Goal: Find specific page/section: Find specific page/section

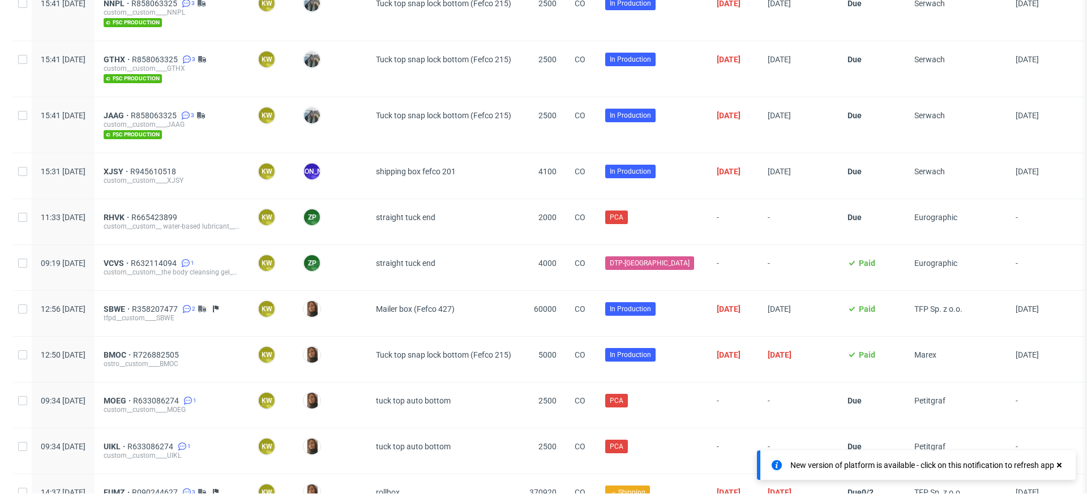
scroll to position [2295, 0]
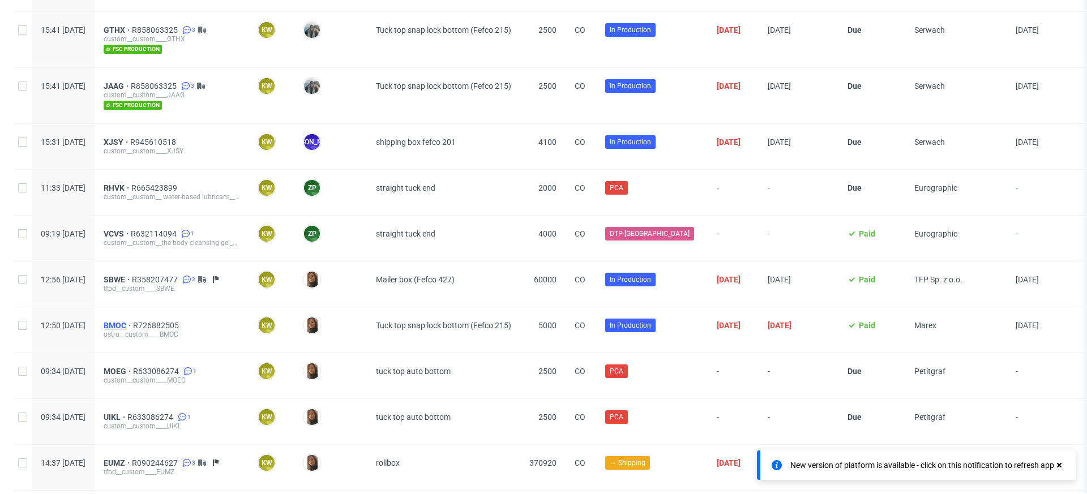
click at [133, 321] on span "BMOC" at bounding box center [118, 325] width 29 height 9
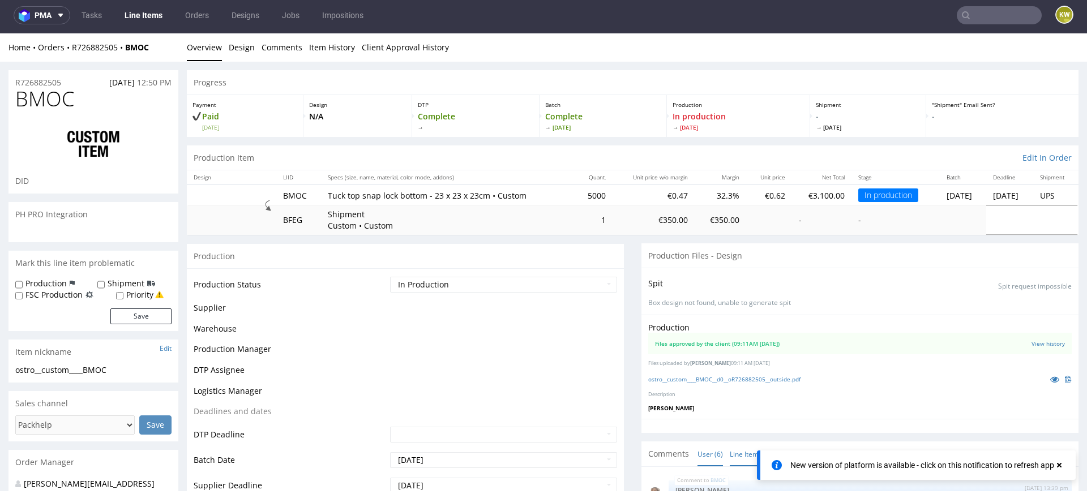
scroll to position [60, 0]
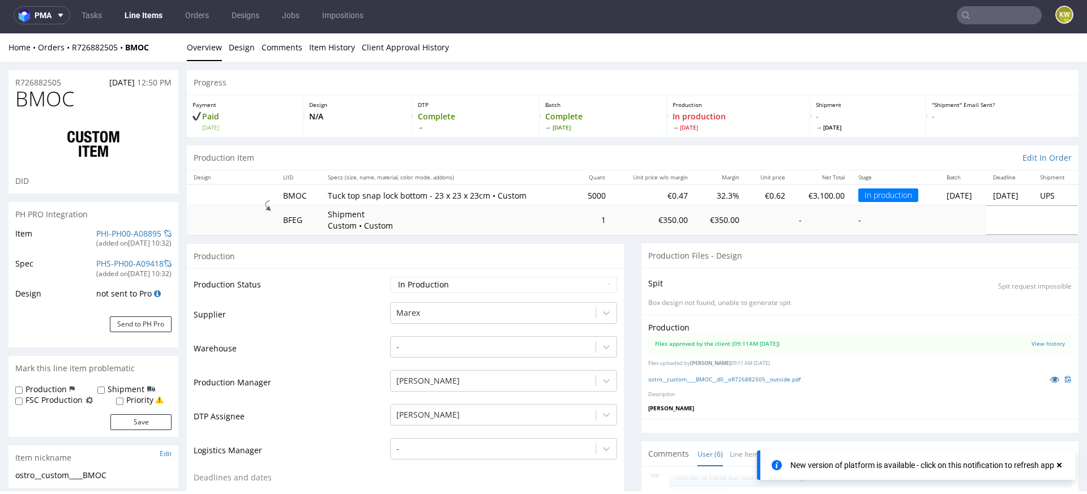
click at [362, 309] on td "Supplier" at bounding box center [291, 318] width 194 height 34
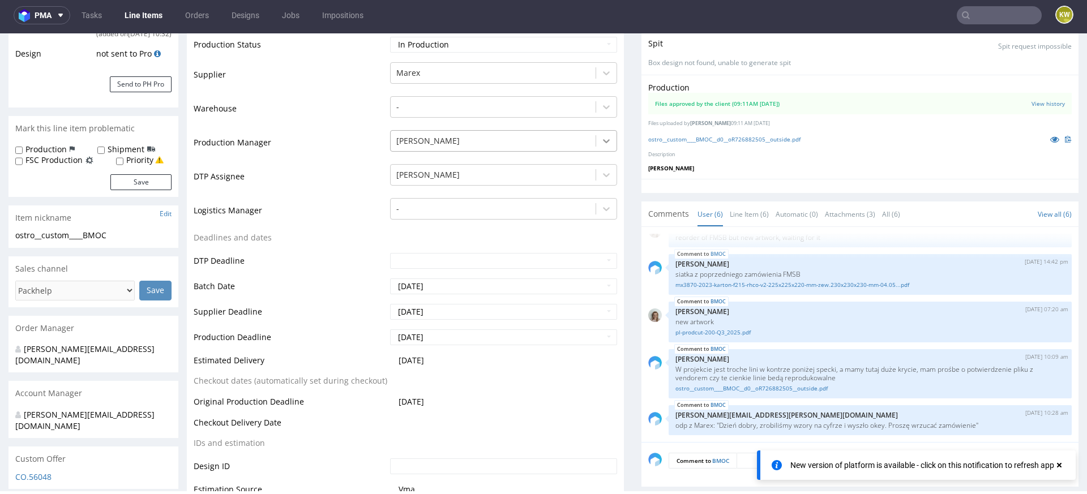
scroll to position [249, 0]
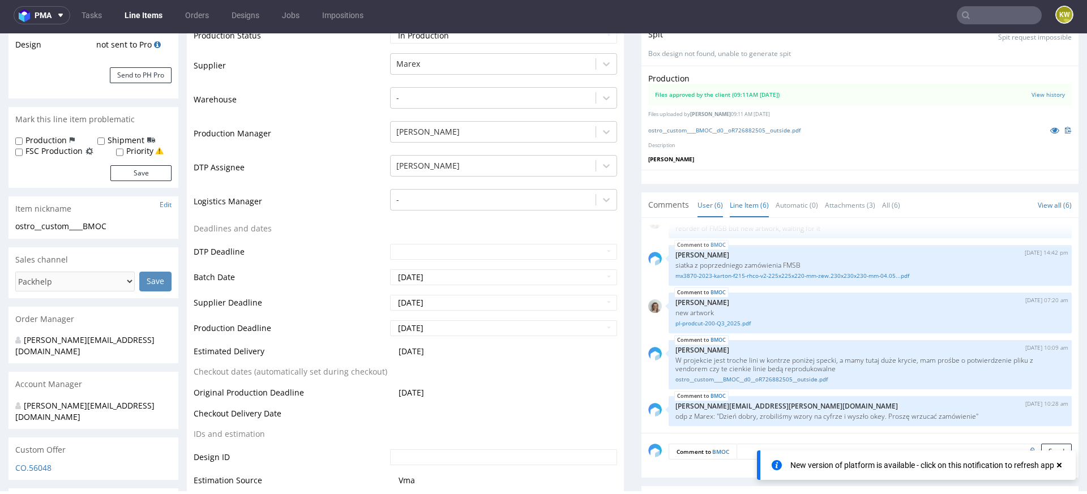
click at [730, 212] on link "Line Item (6)" at bounding box center [749, 205] width 39 height 24
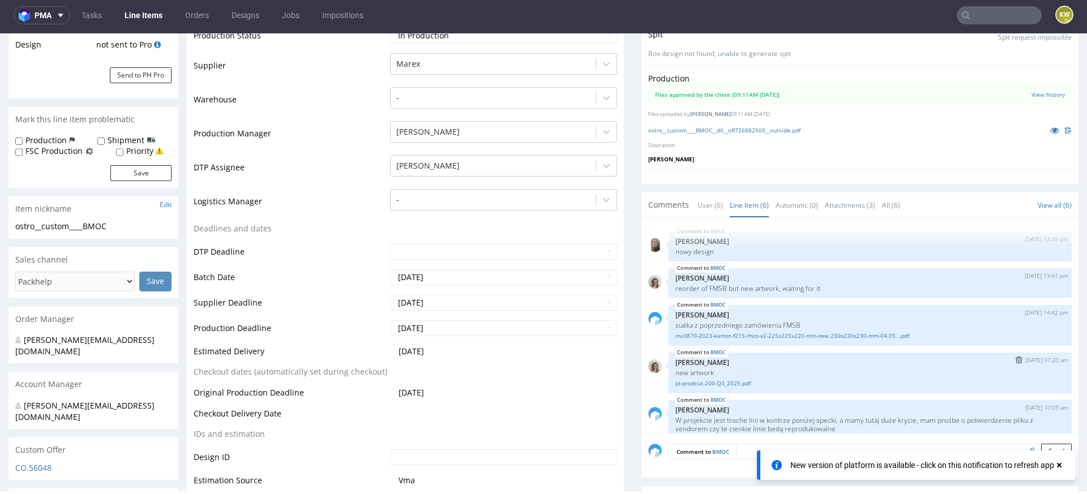
scroll to position [60, 0]
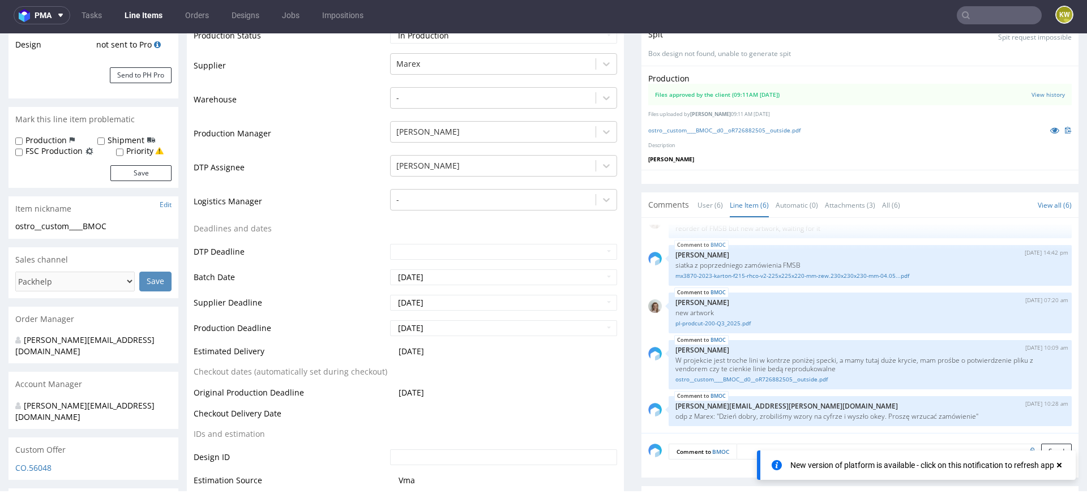
click at [356, 220] on td "Logistics Manager" at bounding box center [291, 205] width 194 height 34
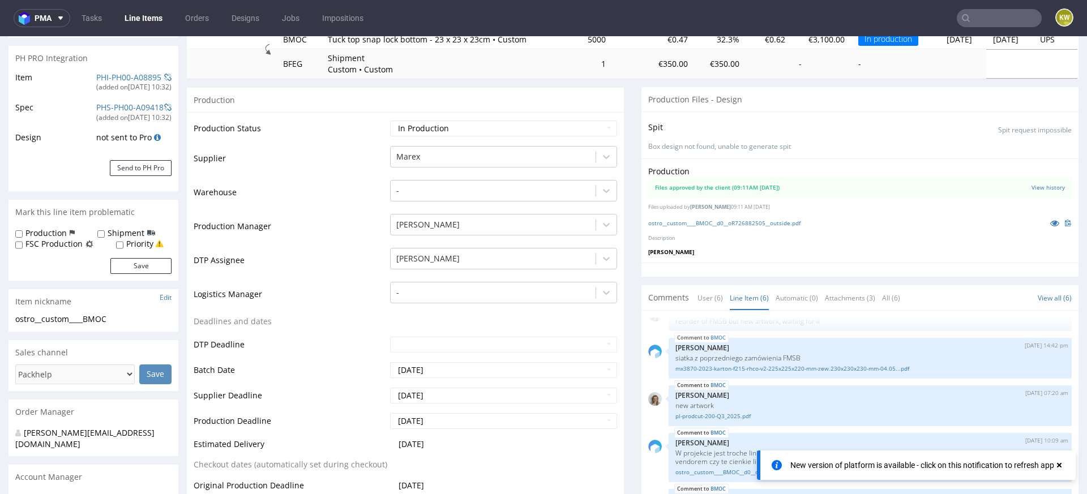
scroll to position [0, 0]
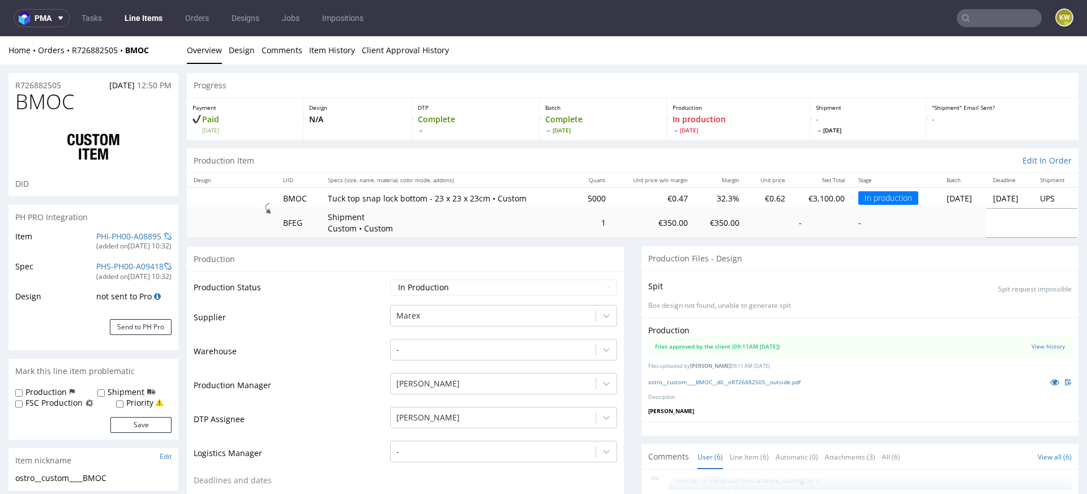
click at [58, 108] on span "BMOC" at bounding box center [44, 102] width 59 height 23
click at [58, 109] on span "BMOC" at bounding box center [44, 102] width 59 height 23
copy span "BMOC"
